Goal: Book appointment/travel/reservation

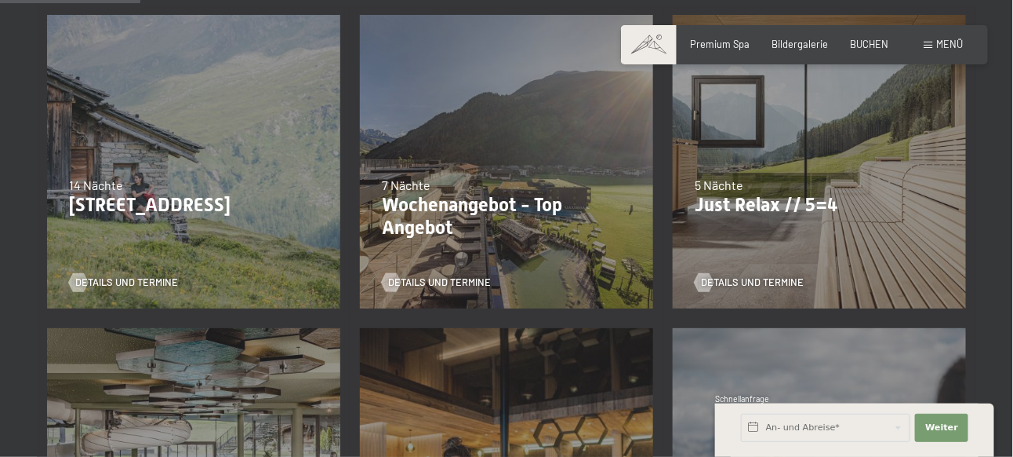
scroll to position [376, 0]
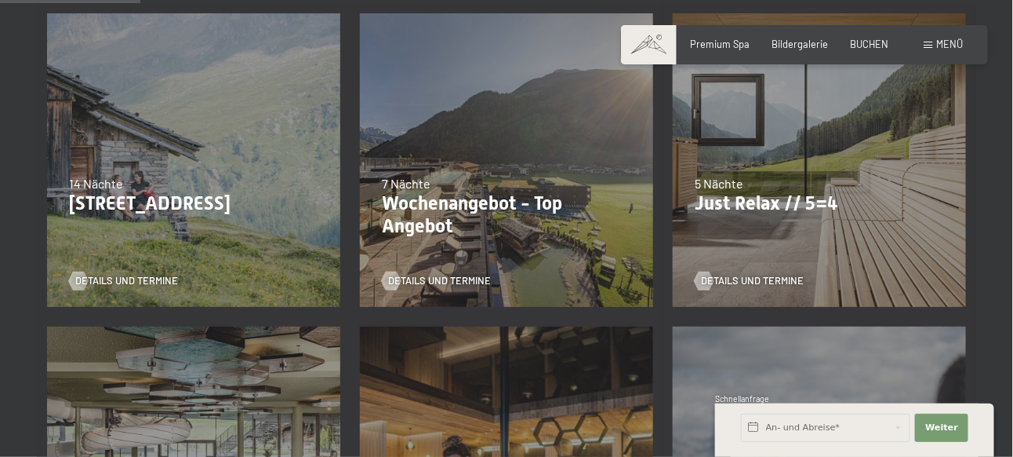
click at [776, 264] on div "Details und Termine" at bounding box center [815, 271] width 240 height 33
click at [754, 280] on span "Details und Termine" at bounding box center [768, 281] width 103 height 14
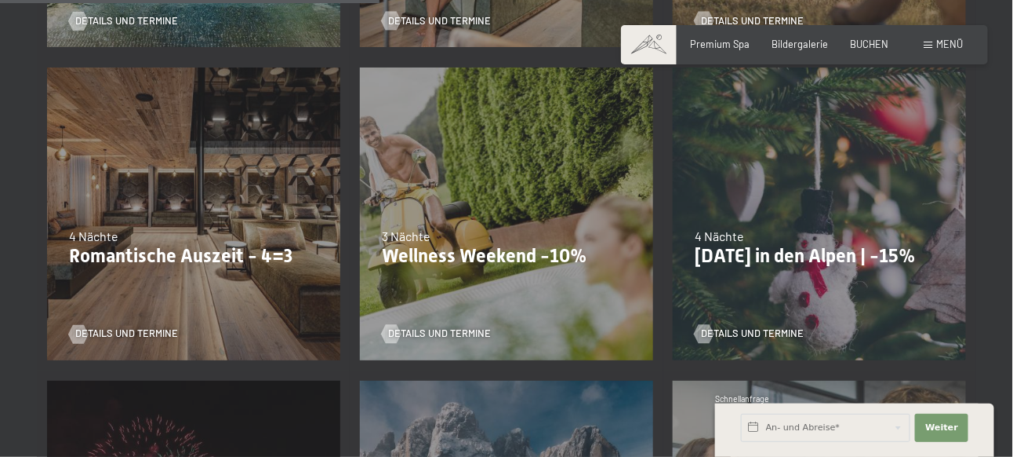
scroll to position [1020, 0]
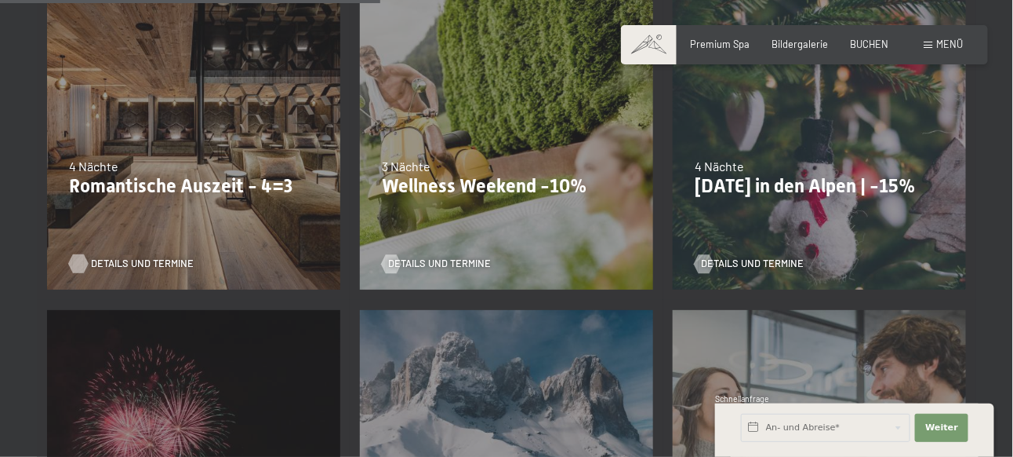
click at [105, 265] on span "Details und Termine" at bounding box center [142, 263] width 103 height 14
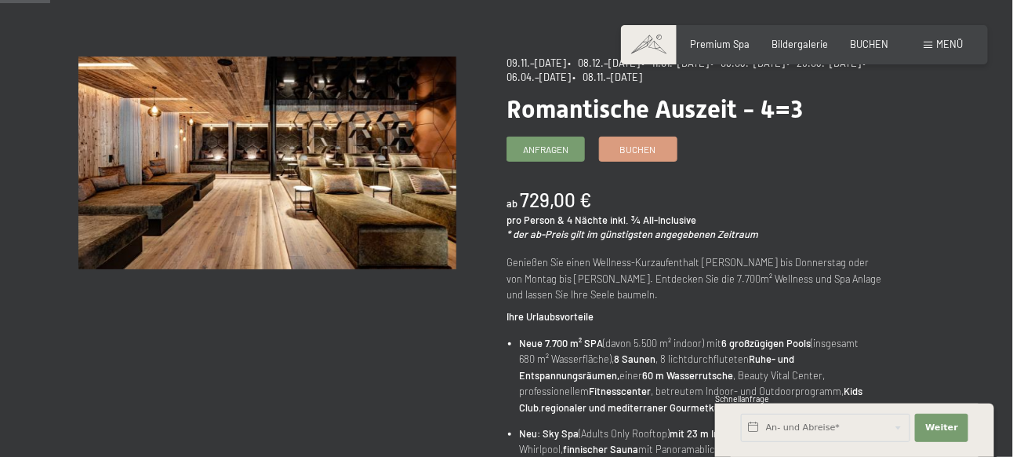
scroll to position [157, 0]
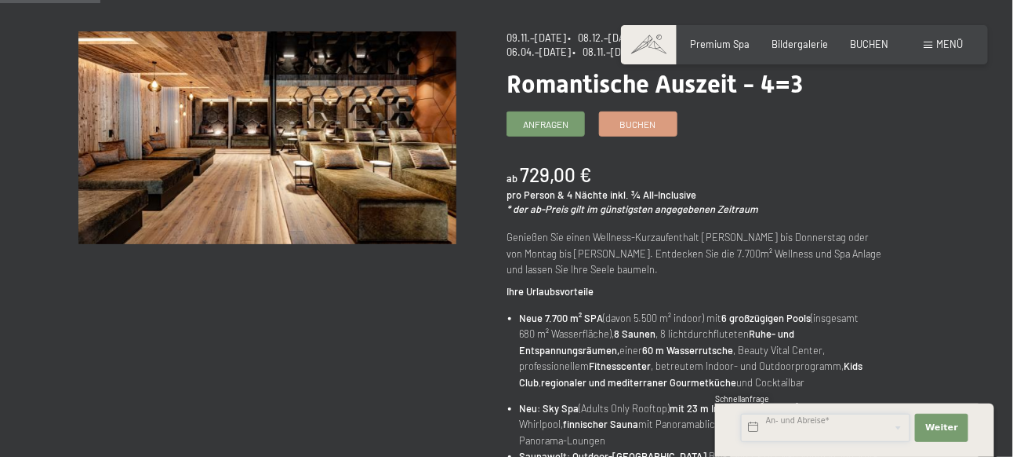
click at [813, 428] on input "text" at bounding box center [825, 427] width 169 height 28
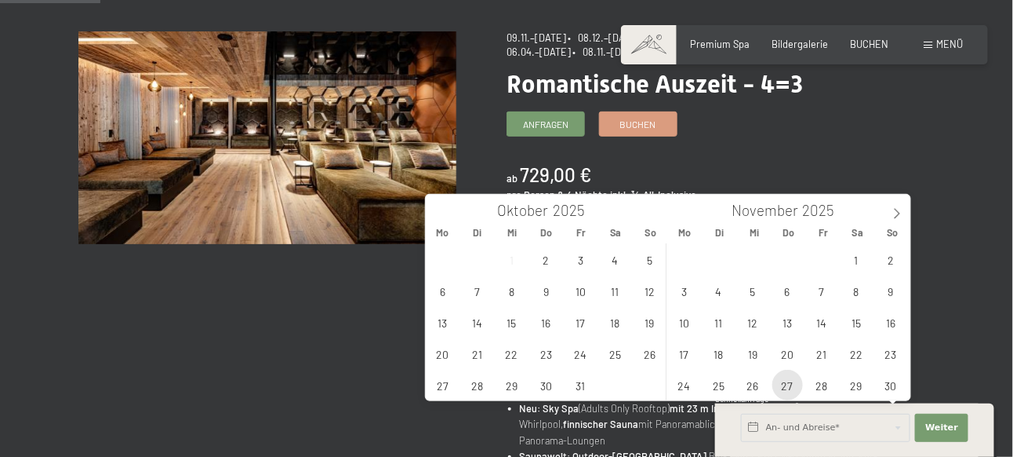
click at [784, 380] on span "27" at bounding box center [788, 384] width 31 height 31
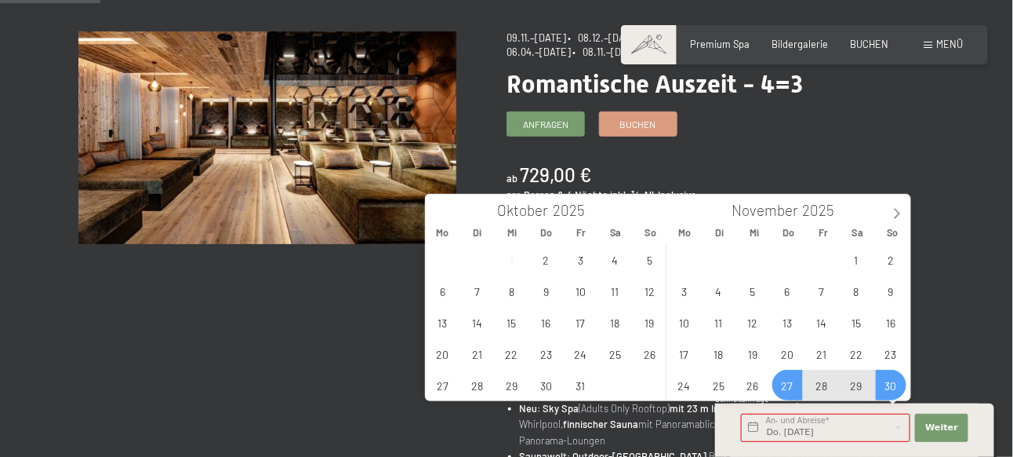
click at [896, 378] on span "30" at bounding box center [891, 384] width 31 height 31
type input "Do. 27.11.2025 - So. 30.11.2025"
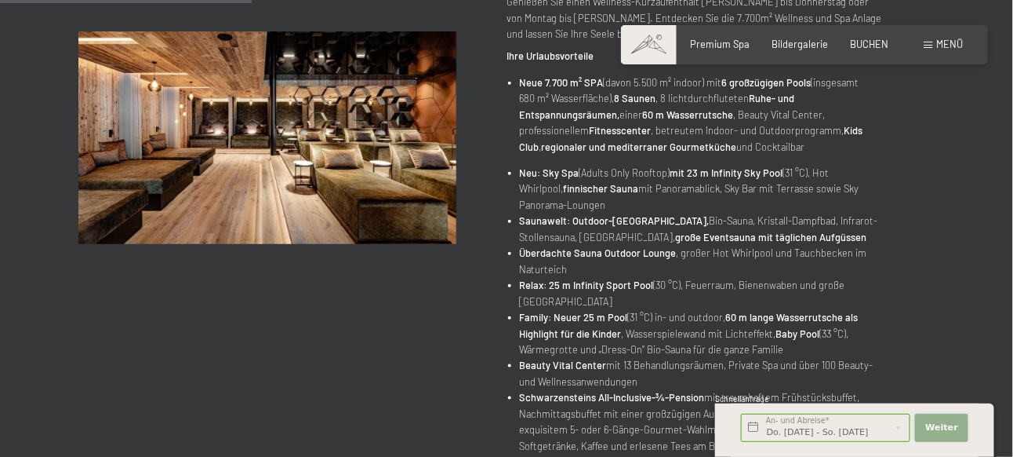
scroll to position [0, 0]
click at [949, 426] on span "Weiter" at bounding box center [942, 427] width 33 height 13
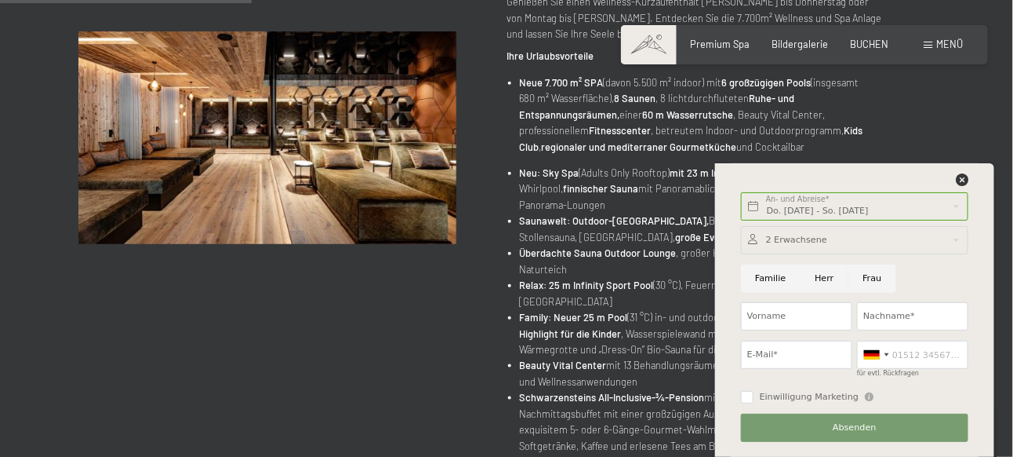
click at [868, 277] on input "Frau" at bounding box center [873, 278] width 48 height 28
radio input "true"
click at [795, 318] on input "Vorname" at bounding box center [796, 316] width 111 height 28
type input "Patscheider"
type input "Juliane"
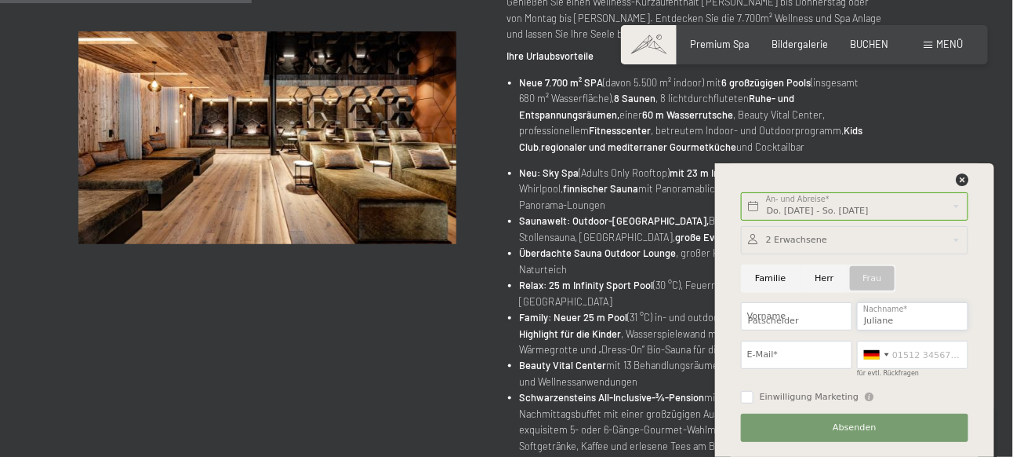
type input "juliane.graun@gmail.com"
type input "3477379345"
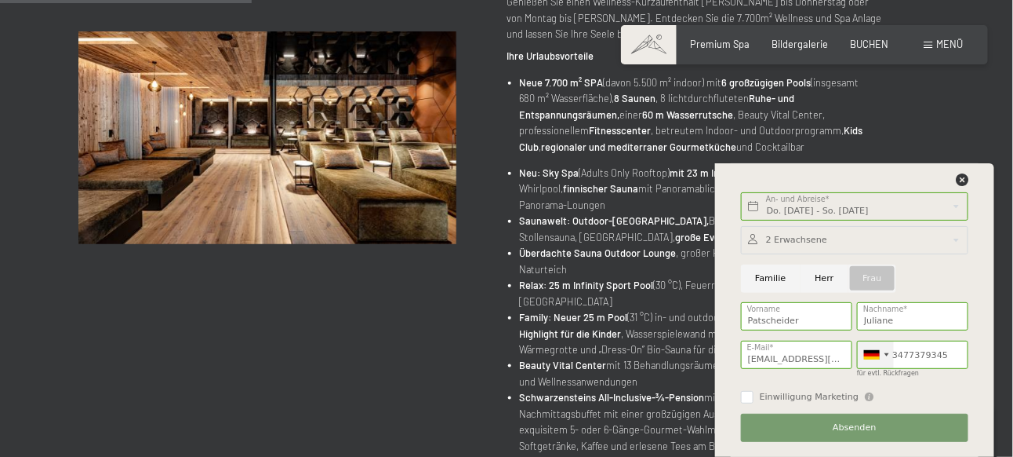
click at [887, 355] on div at bounding box center [887, 354] width 5 height 3
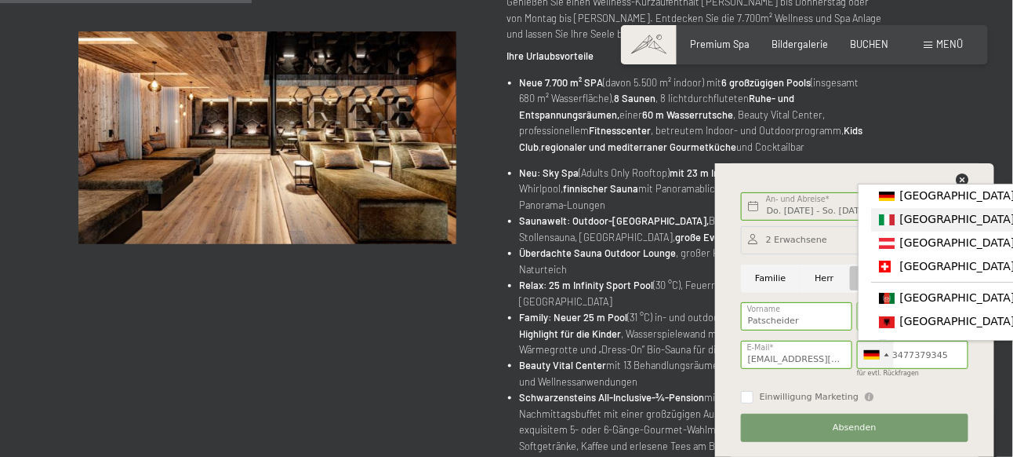
click at [906, 220] on span "[GEOGRAPHIC_DATA] ([GEOGRAPHIC_DATA])" at bounding box center [1021, 219] width 243 height 13
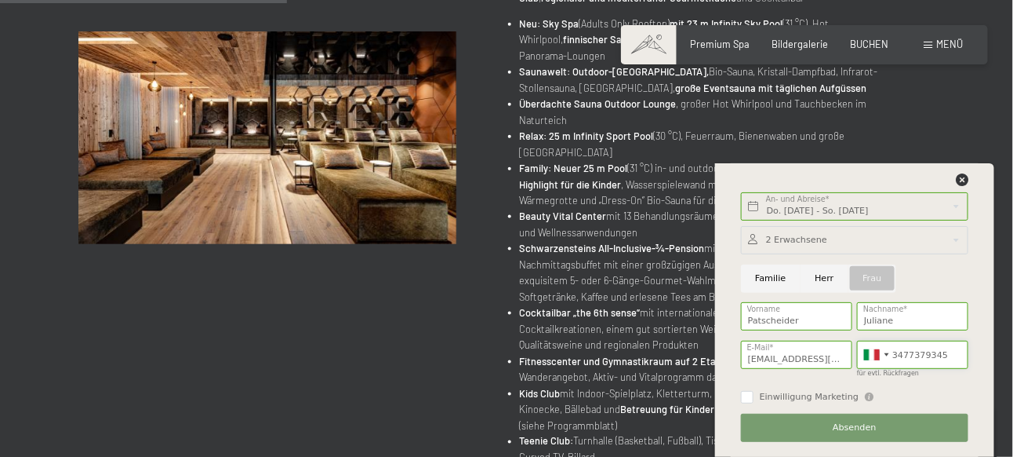
scroll to position [549, 0]
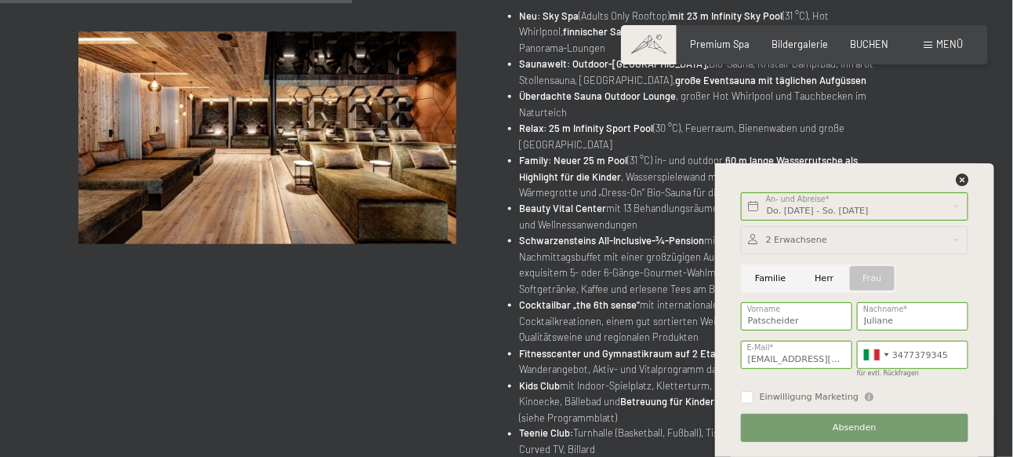
click at [776, 237] on div at bounding box center [854, 240] width 227 height 28
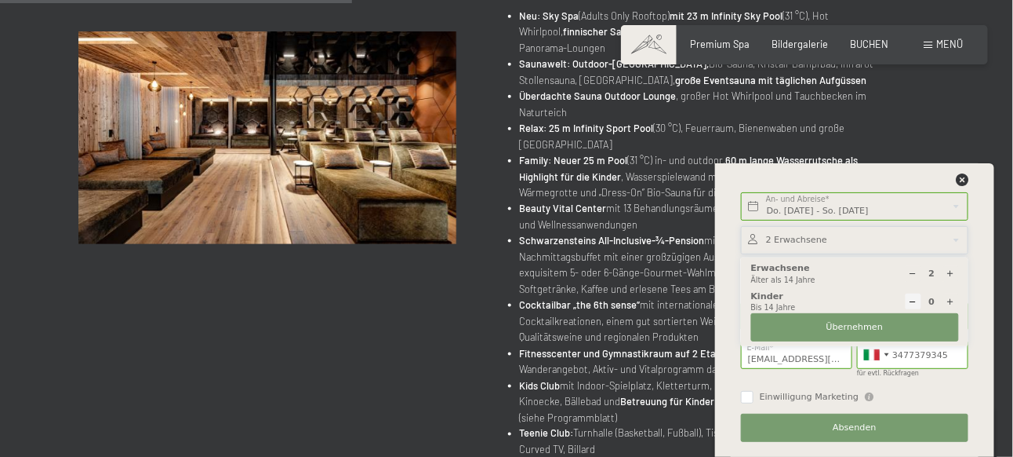
click at [951, 271] on icon at bounding box center [951, 273] width 9 height 9
type input "5"
click at [853, 324] on span "Übernehmen" at bounding box center [855, 327] width 57 height 13
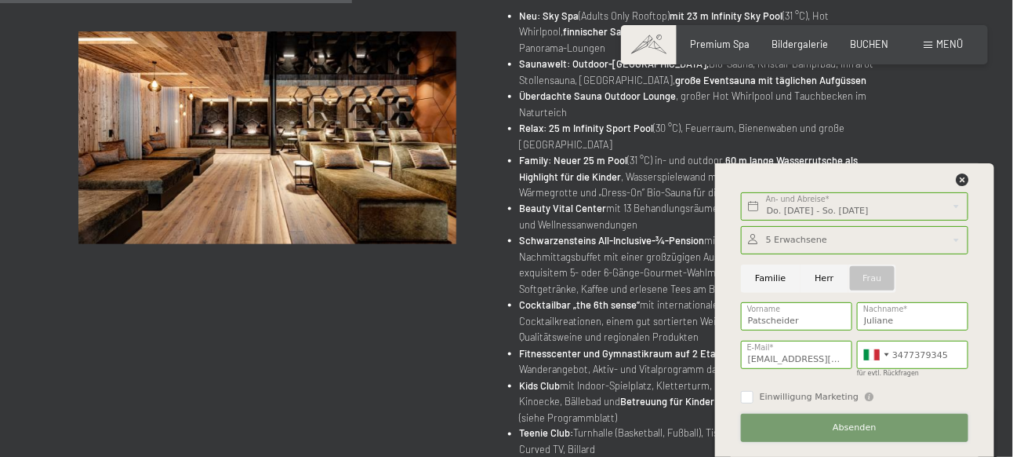
click at [868, 428] on span "Absenden" at bounding box center [855, 427] width 44 height 13
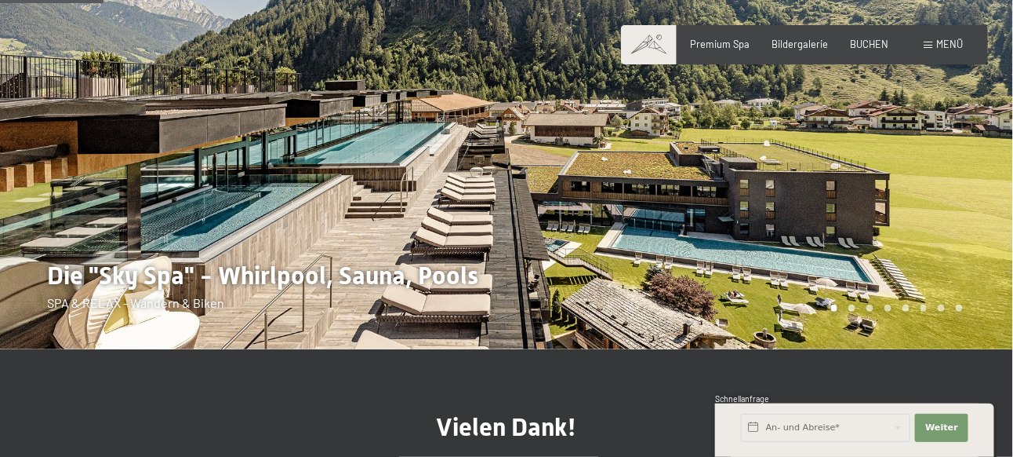
scroll to position [235, 0]
